Goal: Task Accomplishment & Management: Manage account settings

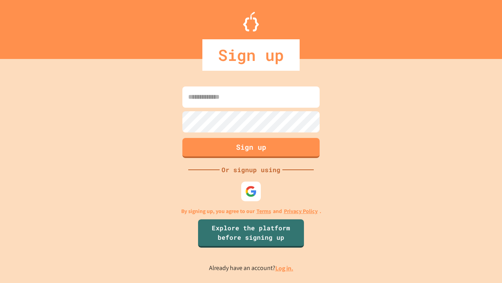
click at [285, 268] on link "Log in." at bounding box center [284, 268] width 18 height 8
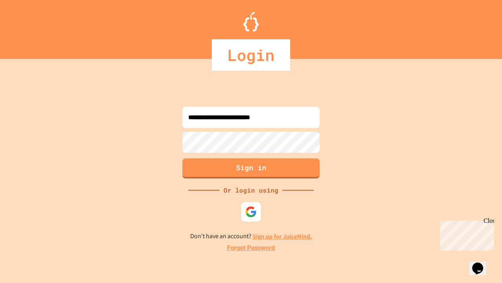
type input "**********"
